Goal: Task Accomplishment & Management: Manage account settings

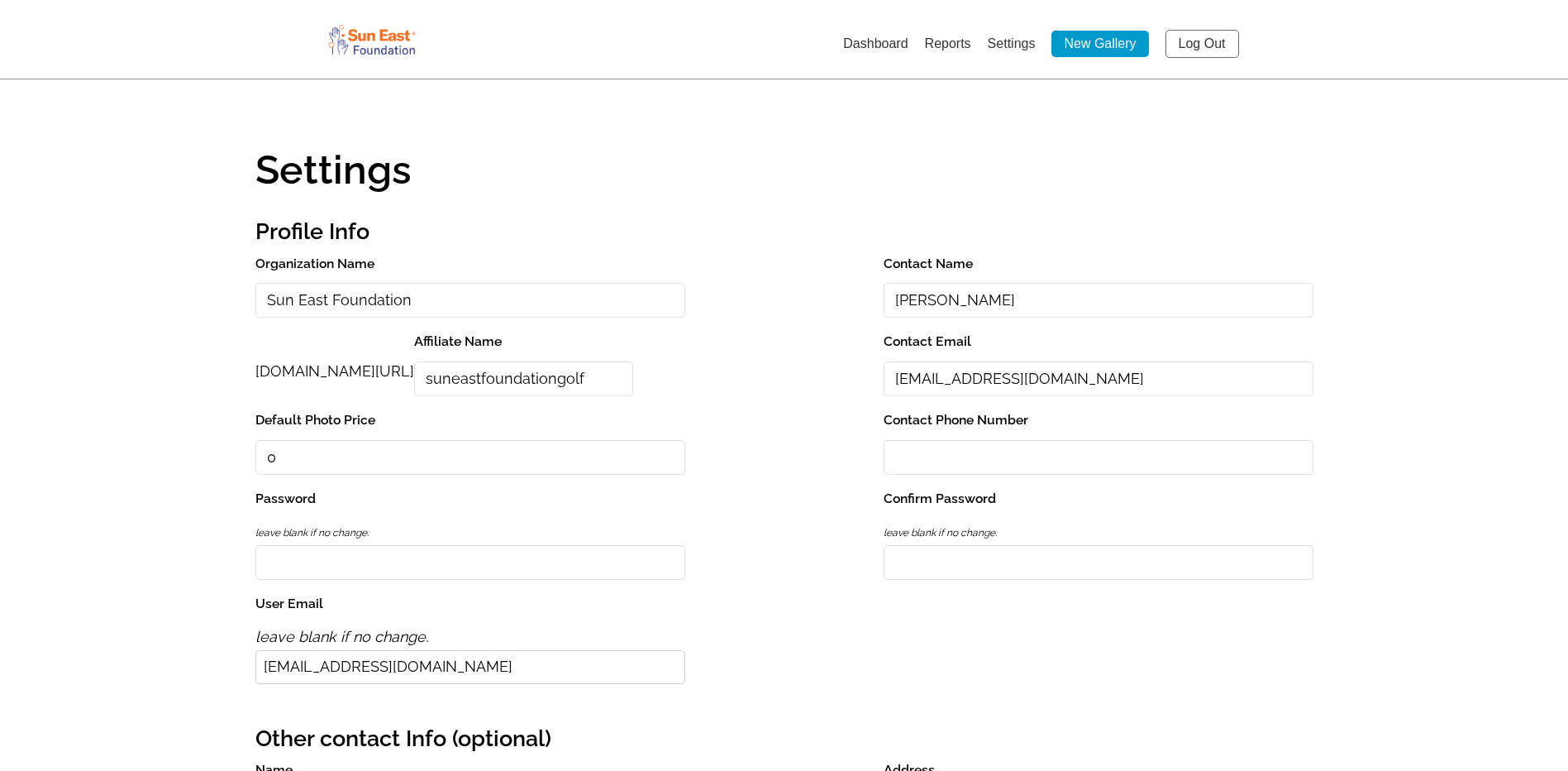
click at [867, 43] on link "Dashboard" at bounding box center [875, 43] width 65 height 14
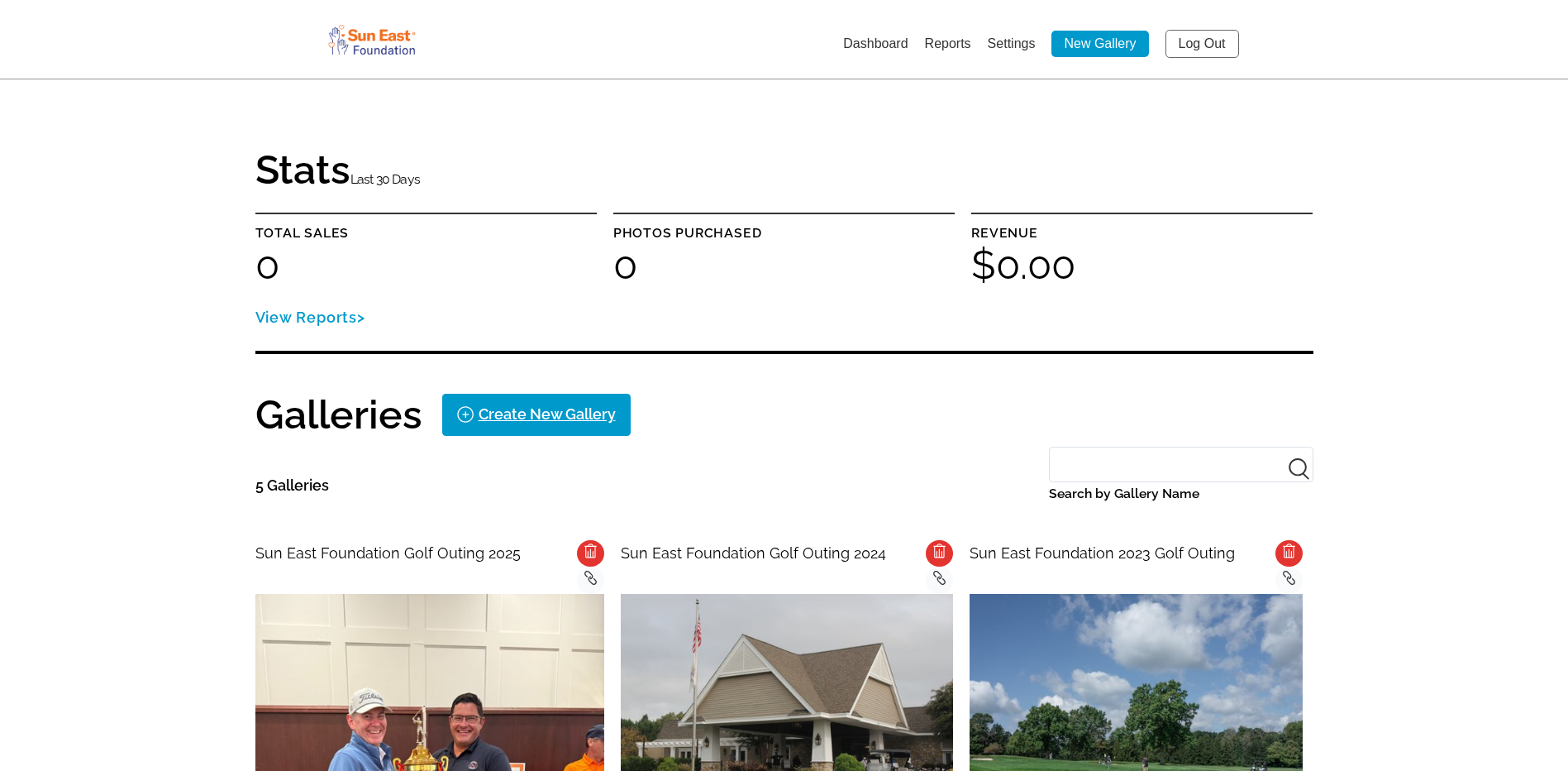
click at [1015, 39] on link "Settings" at bounding box center [1012, 43] width 48 height 14
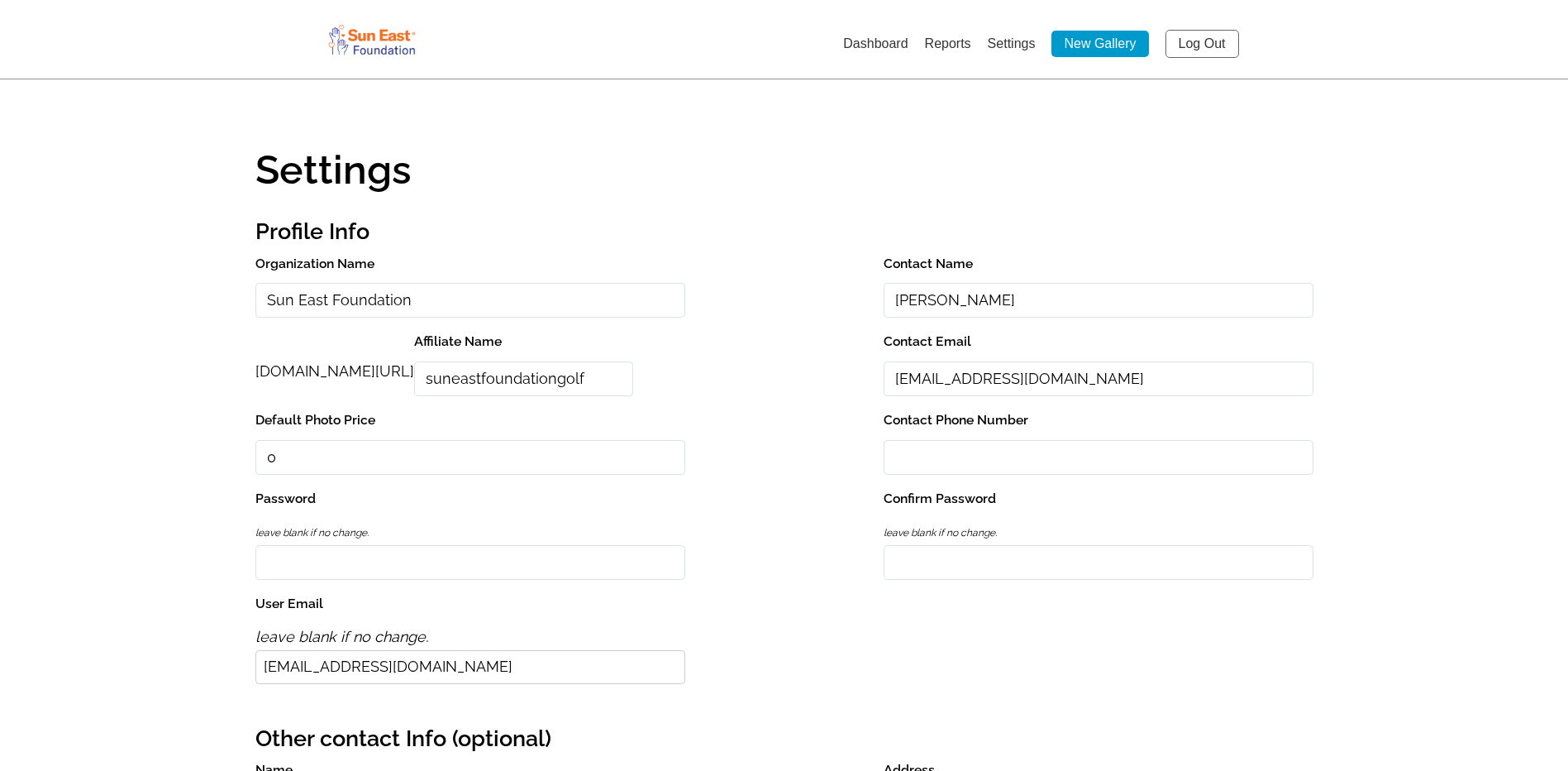
click at [1202, 47] on link "Log Out" at bounding box center [1202, 43] width 74 height 28
